Goal: Find specific page/section: Find specific page/section

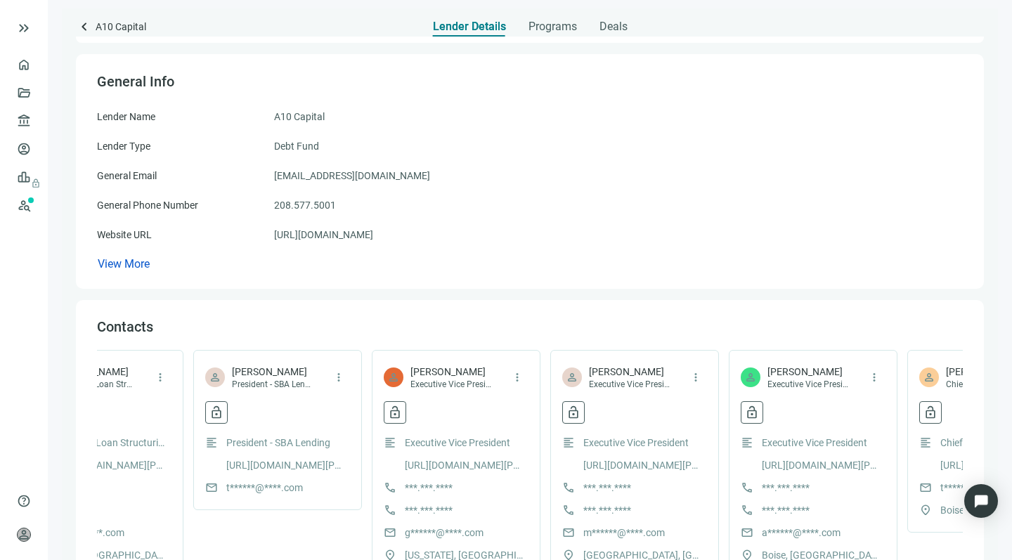
scroll to position [0, 623]
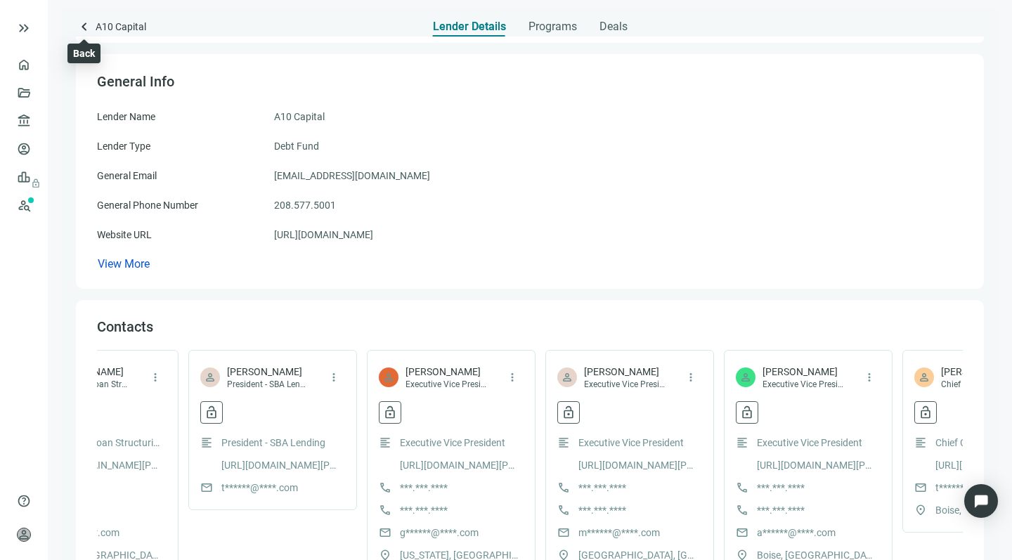
click at [84, 22] on span "keyboard_arrow_left" at bounding box center [84, 26] width 17 height 17
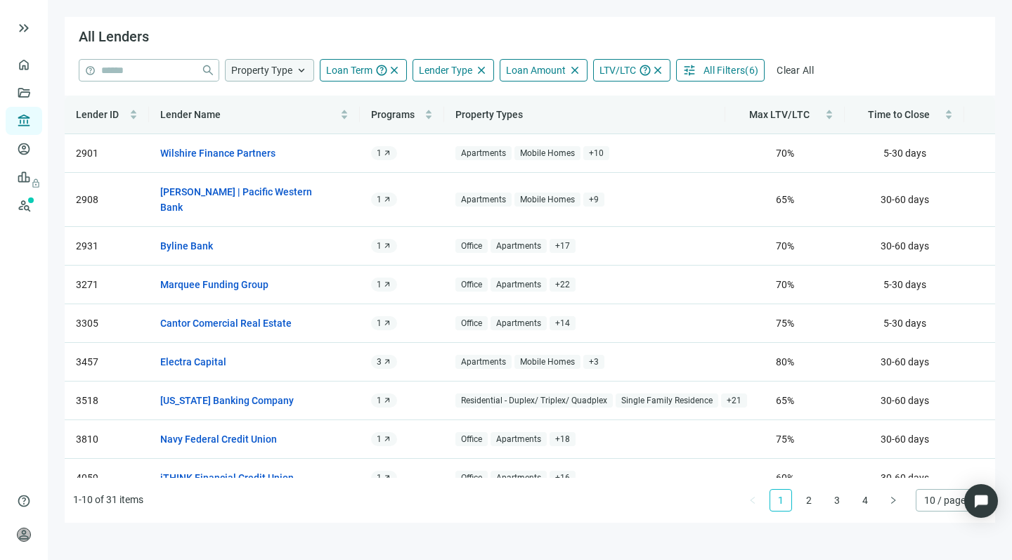
click at [293, 72] on div "Property Type keyboard_arrow_up" at bounding box center [269, 70] width 89 height 22
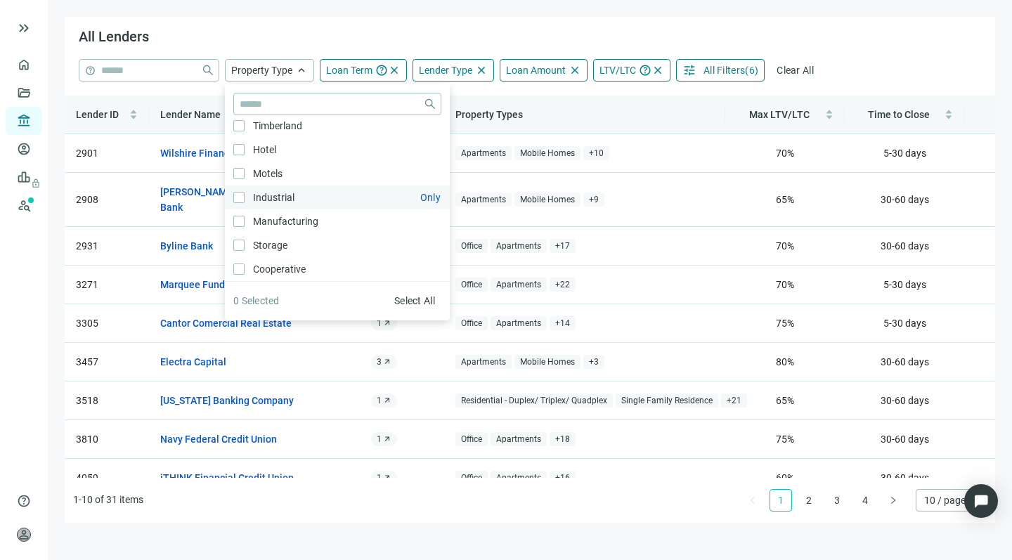
scroll to position [25, 0]
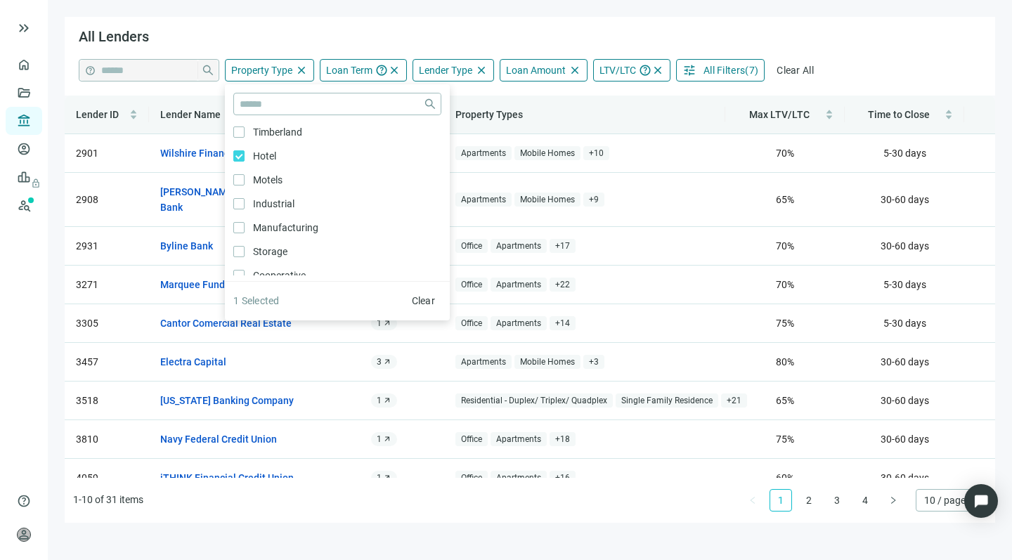
click at [733, 70] on span "All Filters" at bounding box center [724, 70] width 41 height 11
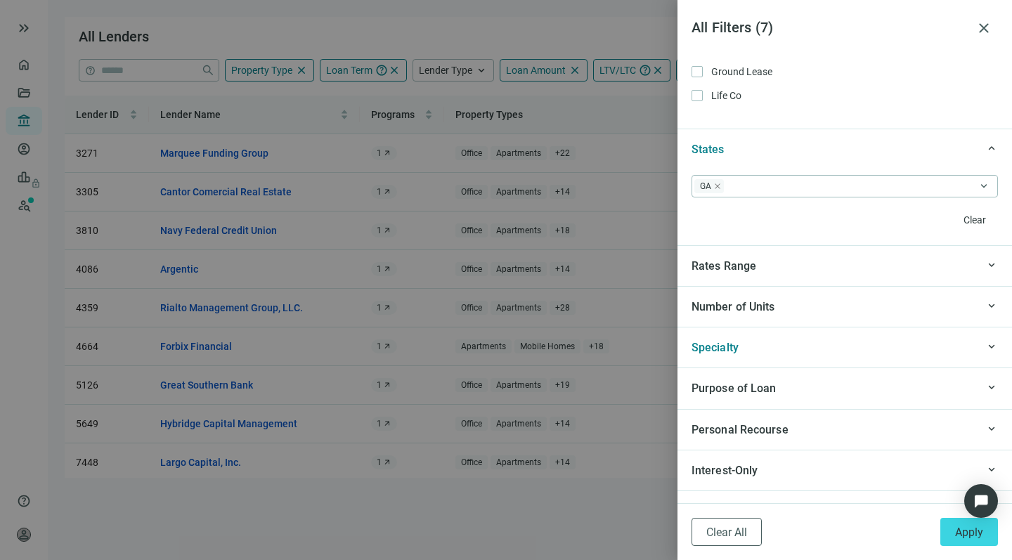
scroll to position [1237, 0]
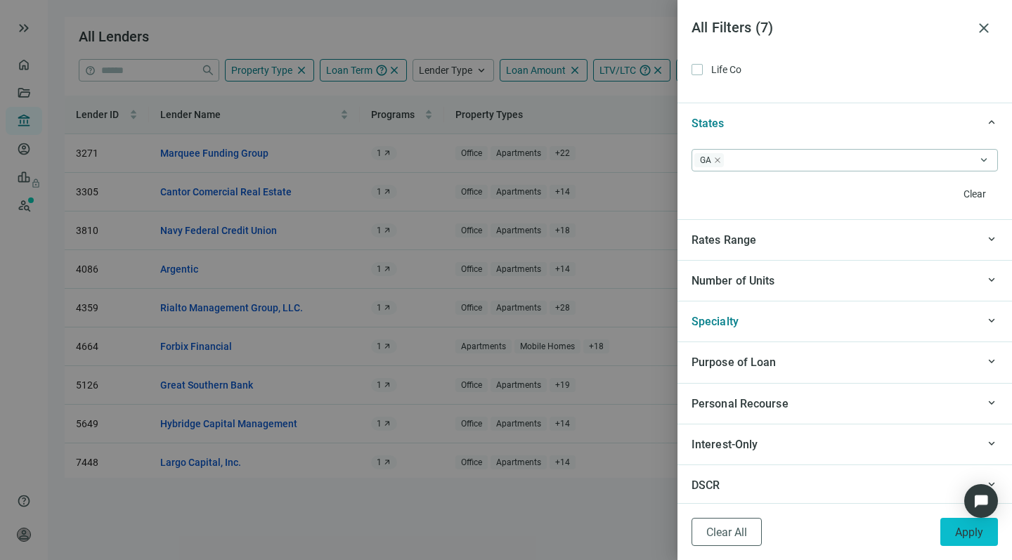
click at [961, 534] on span "Apply" at bounding box center [969, 532] width 28 height 13
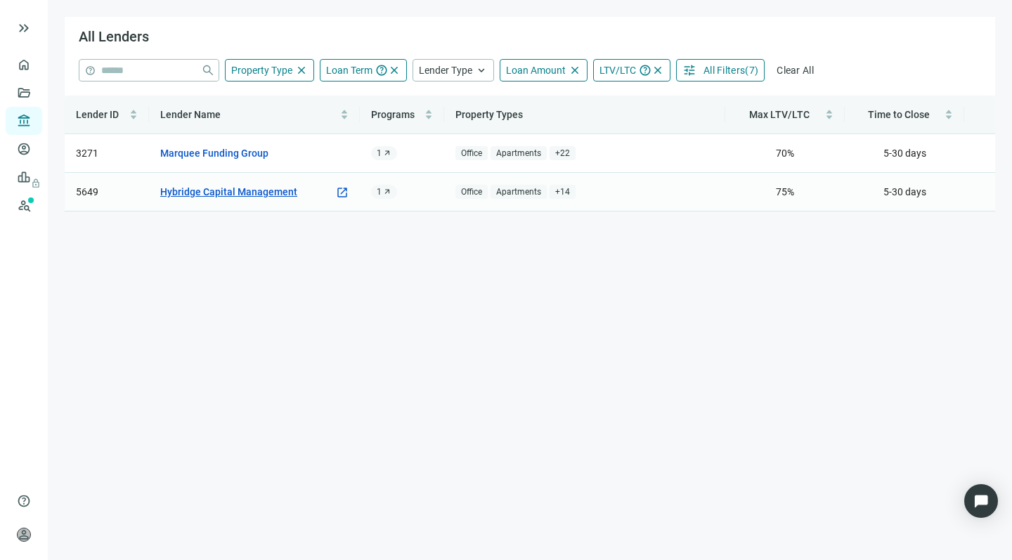
click at [243, 191] on link "Hybridge Capital Management" at bounding box center [228, 191] width 137 height 15
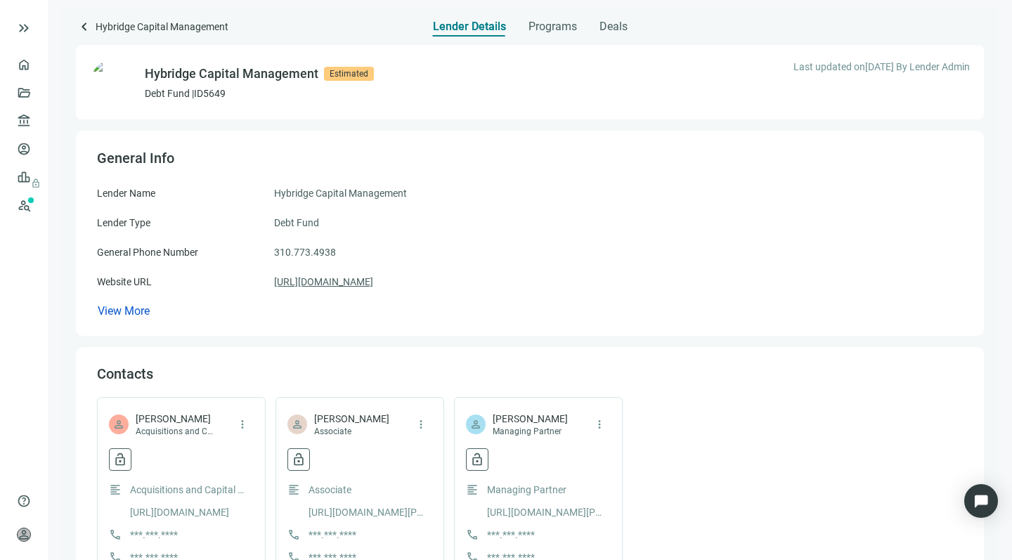
click at [335, 282] on link "[URL][DOMAIN_NAME]" at bounding box center [323, 281] width 99 height 15
